Goal: Find specific page/section: Find specific page/section

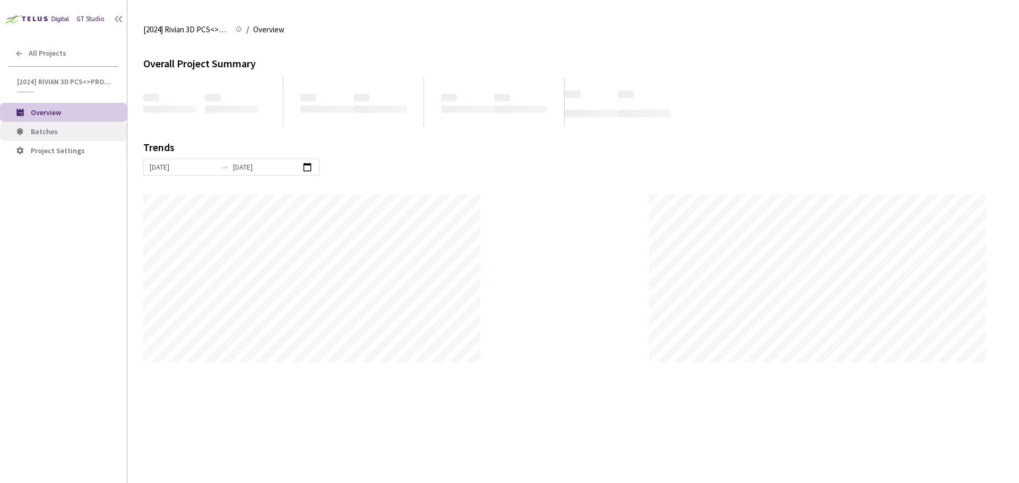
scroll to position [483, 1019]
click at [38, 135] on span "Batches" at bounding box center [44, 132] width 27 height 10
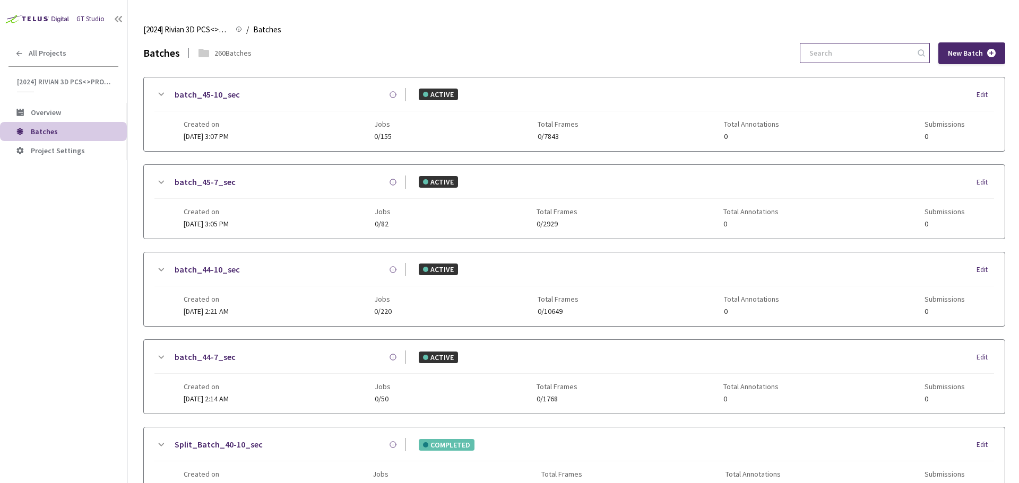
click at [858, 57] on input at bounding box center [859, 53] width 113 height 19
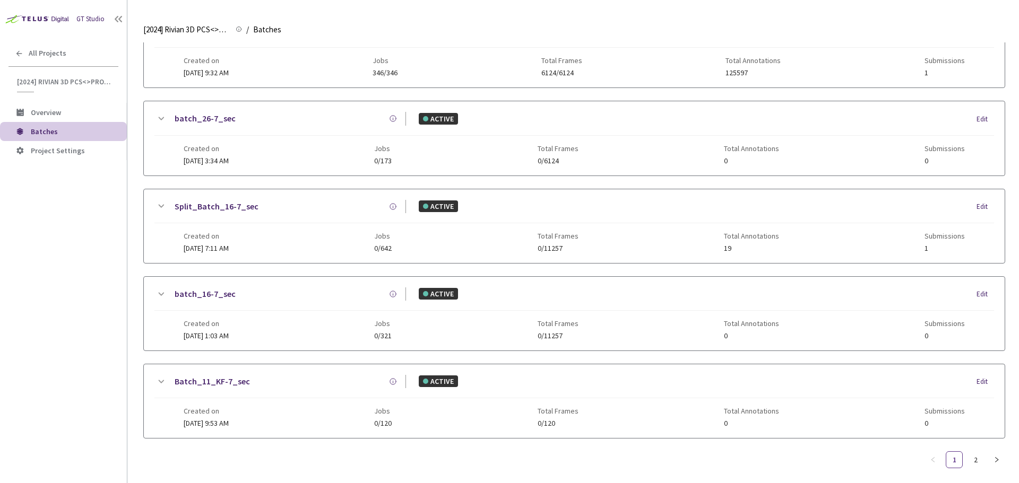
scroll to position [511, 0]
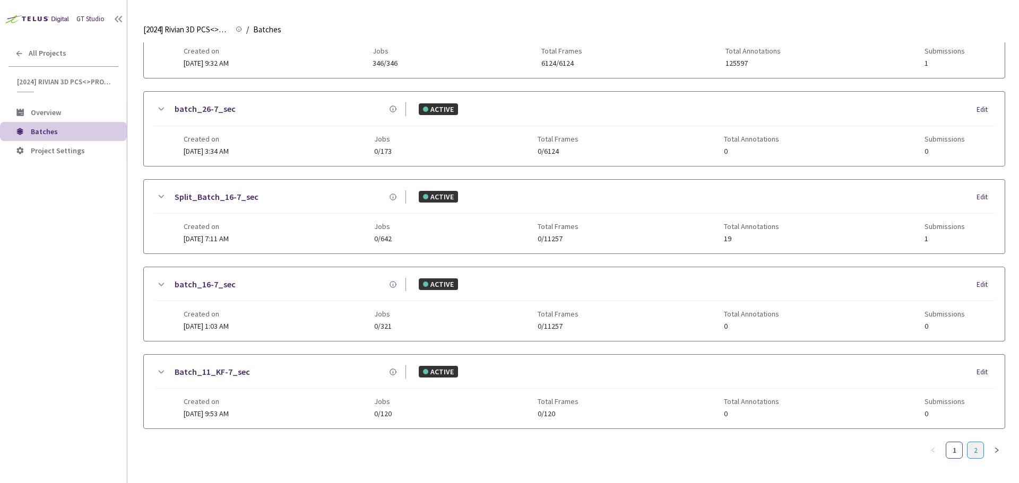
type input "6-7"
click at [972, 451] on link "2" at bounding box center [975, 450] width 16 height 16
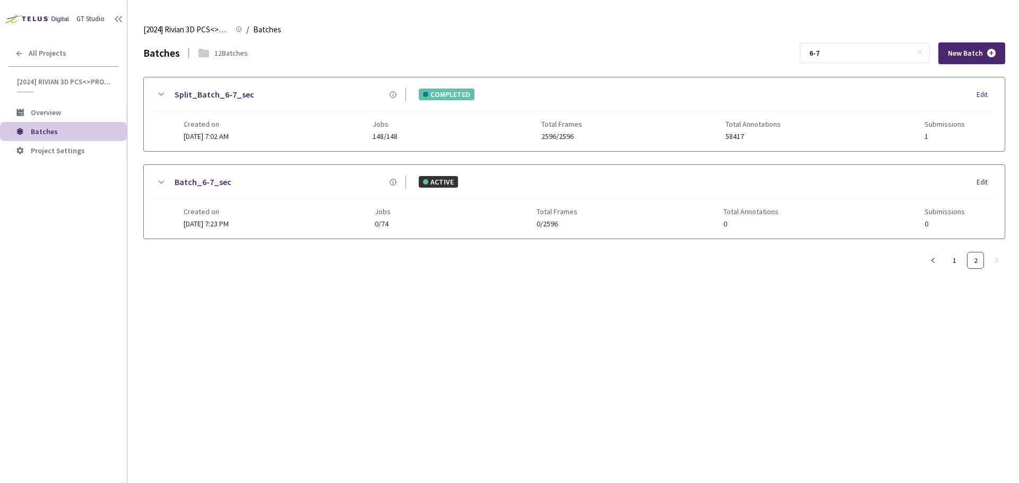
click at [241, 99] on link "Split_Batch_6-7_sec" at bounding box center [215, 94] width 80 height 13
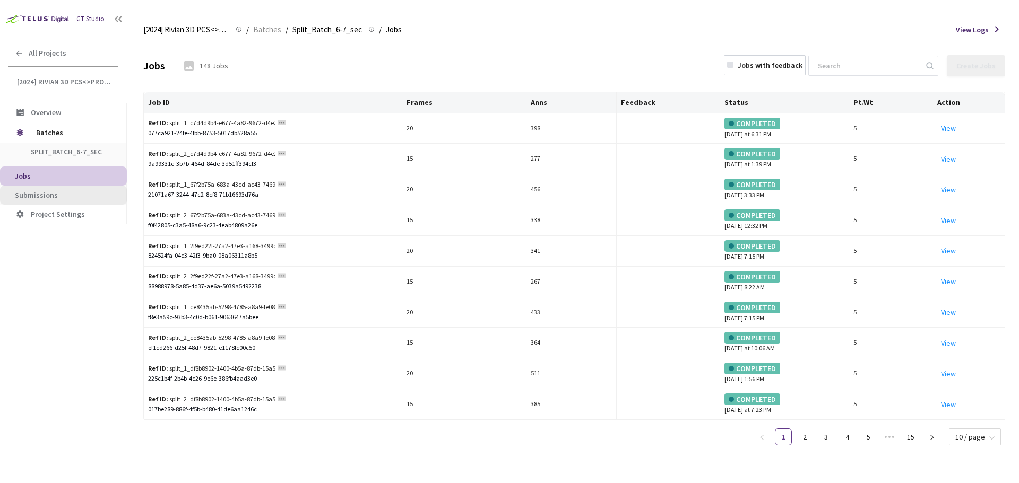
click at [90, 197] on span "Submissions" at bounding box center [66, 195] width 103 height 9
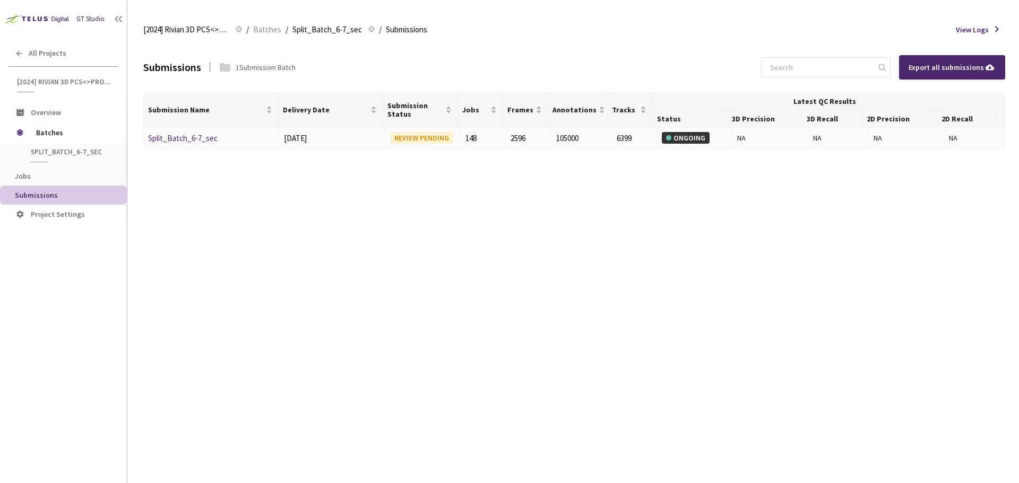
click at [194, 134] on link "Split_Batch_6-7_sec" at bounding box center [182, 138] width 69 height 10
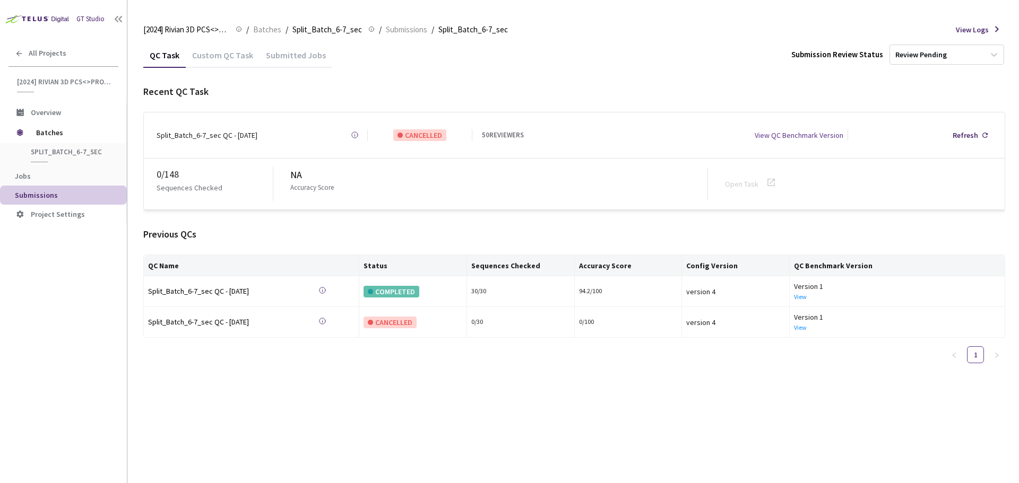
click at [240, 59] on div "Custom QC Task" at bounding box center [223, 59] width 74 height 18
